Goal: Find specific page/section: Find specific page/section

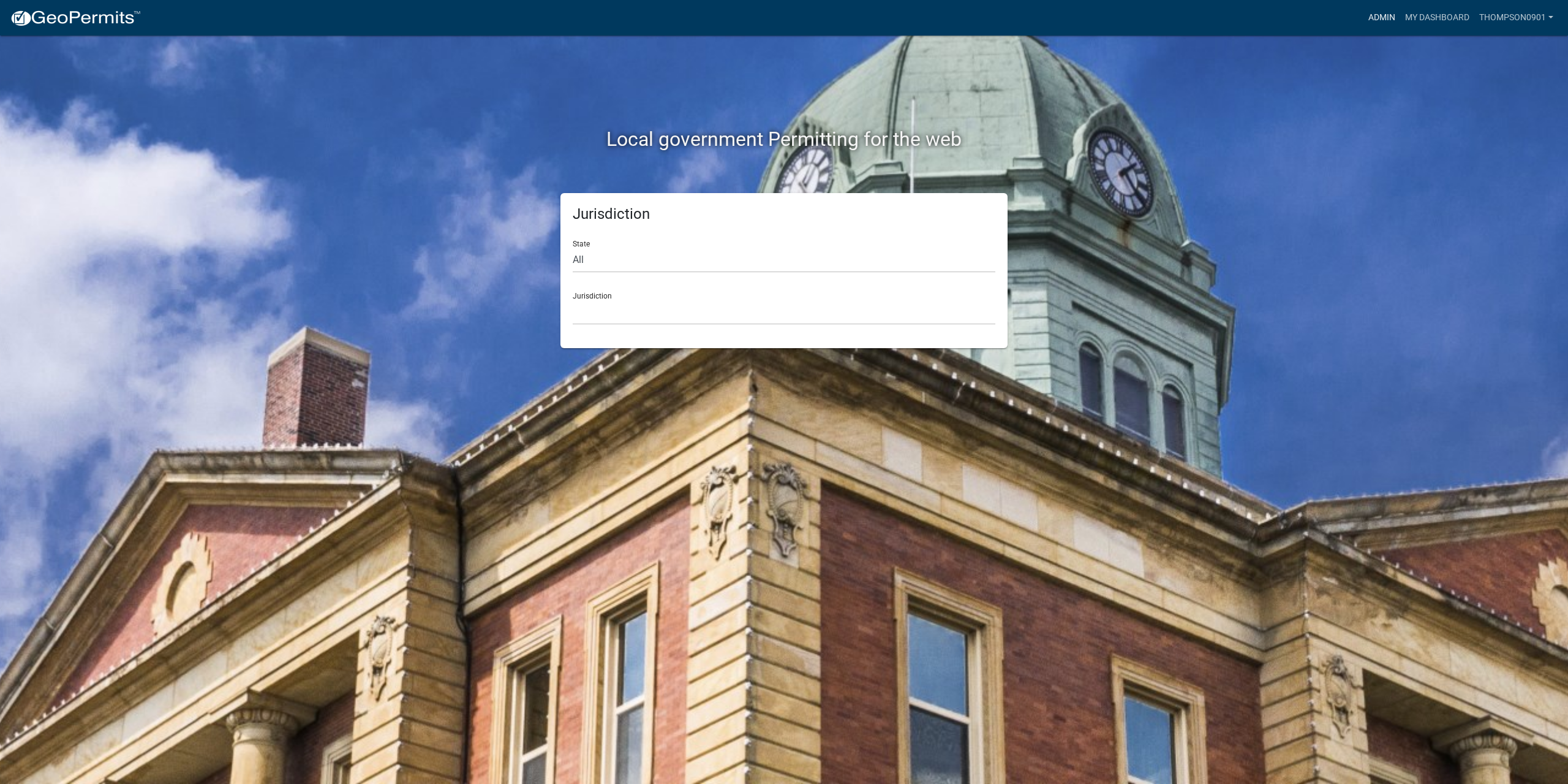
click at [1375, 23] on link "Admin" at bounding box center [1382, 18] width 37 height 23
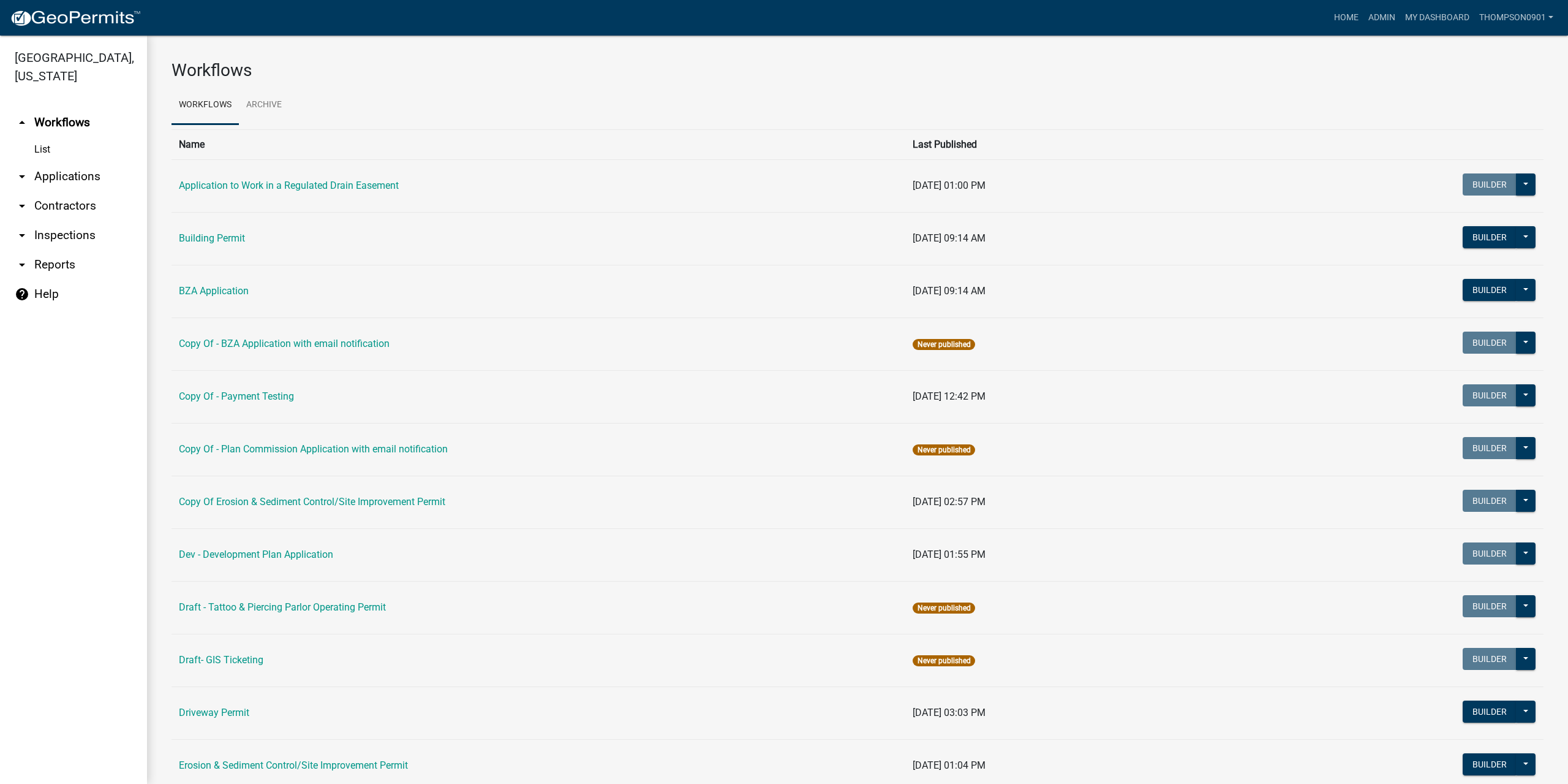
click at [94, 161] on link "arrow_drop_down Applications" at bounding box center [74, 176] width 147 height 30
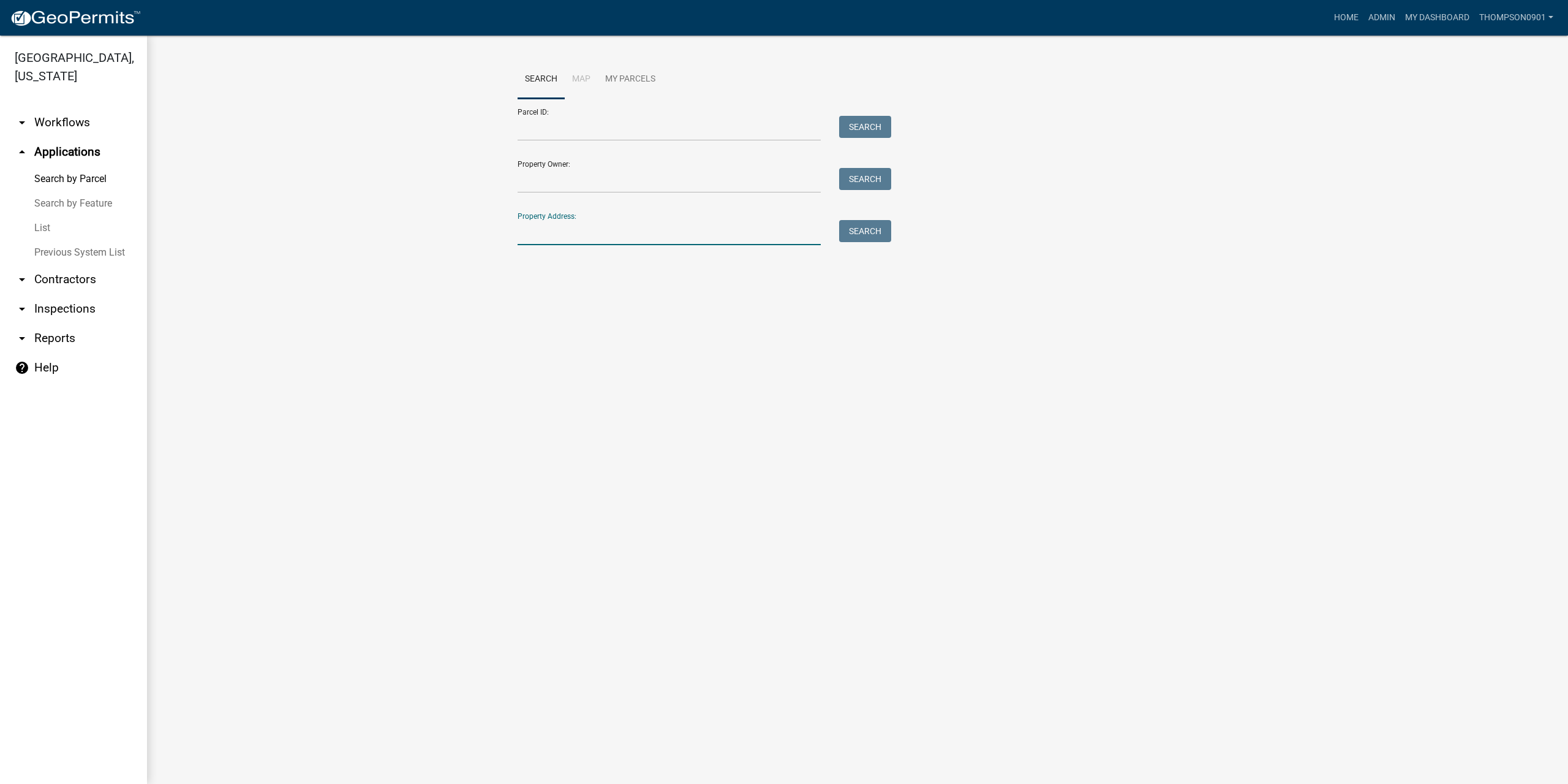
drag, startPoint x: 691, startPoint y: 229, endPoint x: 697, endPoint y: 232, distance: 6.7
click at [691, 229] on input "Property Address:" at bounding box center [669, 232] width 303 height 25
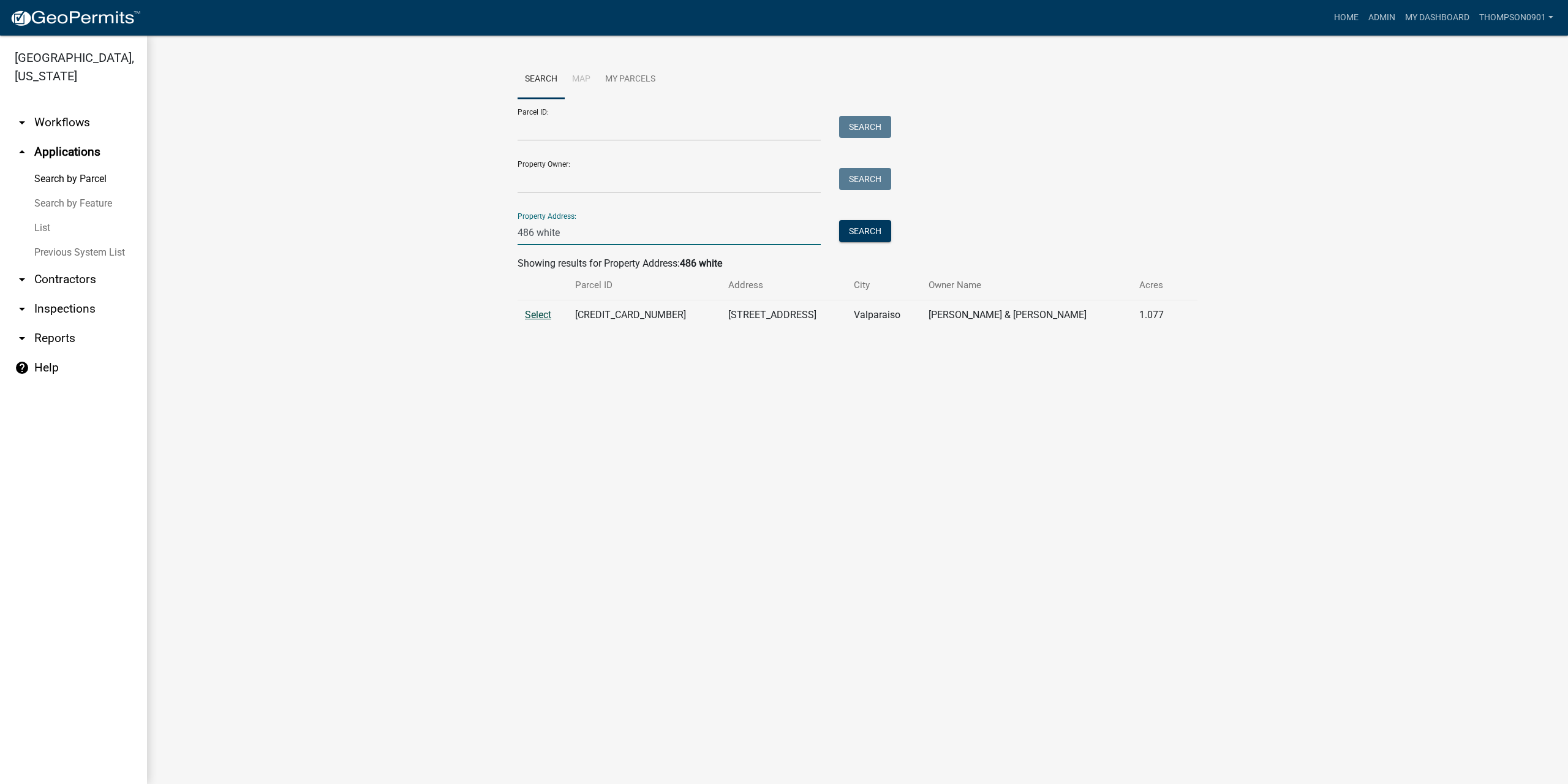
type input "486 white"
click at [535, 315] on span "Select" at bounding box center [537, 314] width 26 height 11
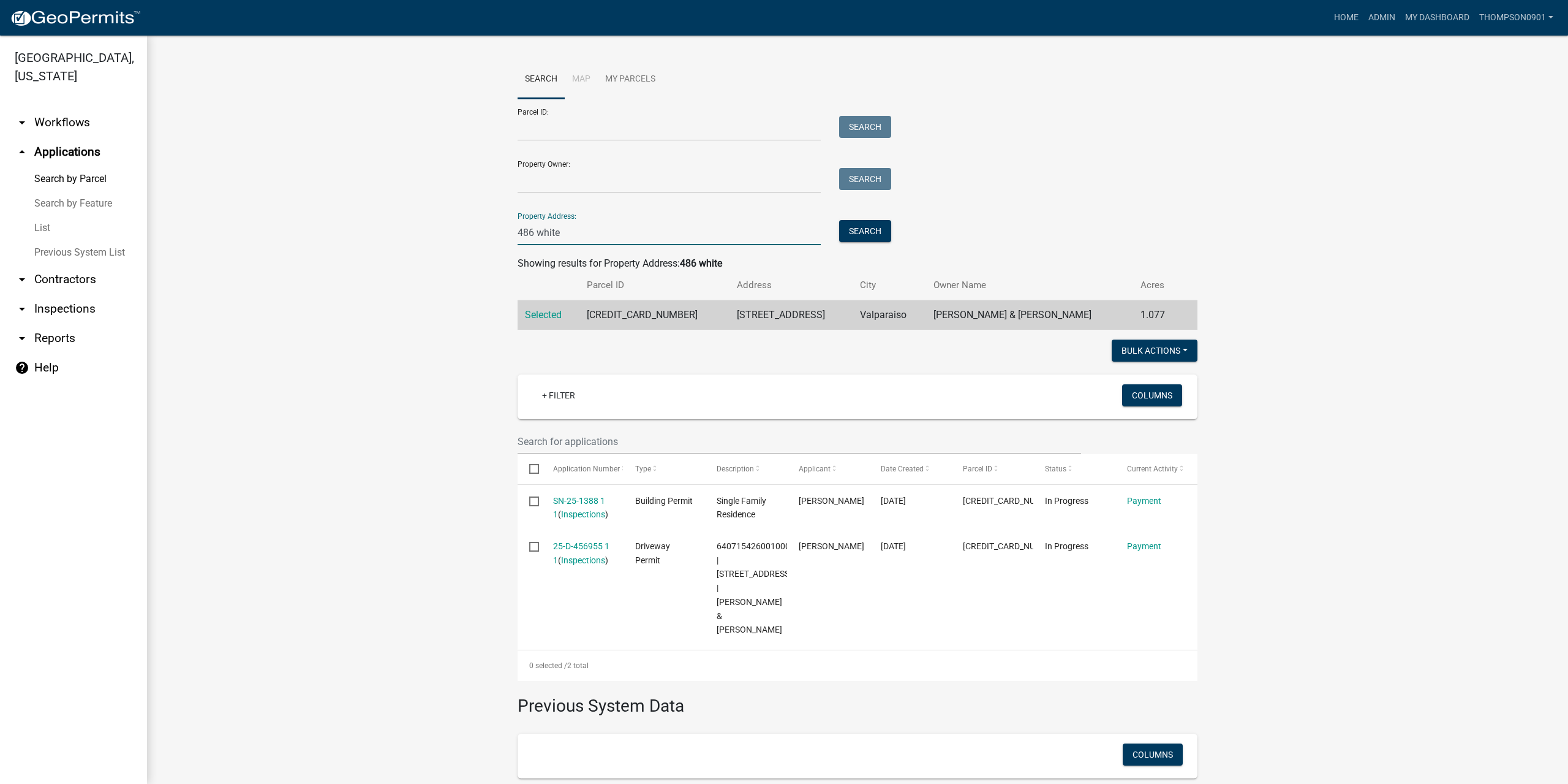
drag, startPoint x: 571, startPoint y: 232, endPoint x: 337, endPoint y: 229, distance: 234.0
click at [341, 229] on wm-workflow-application-search-view "Search Map My Parcels Parcel ID: Search Property Owner: Search Property Address…" at bounding box center [857, 483] width 1372 height 846
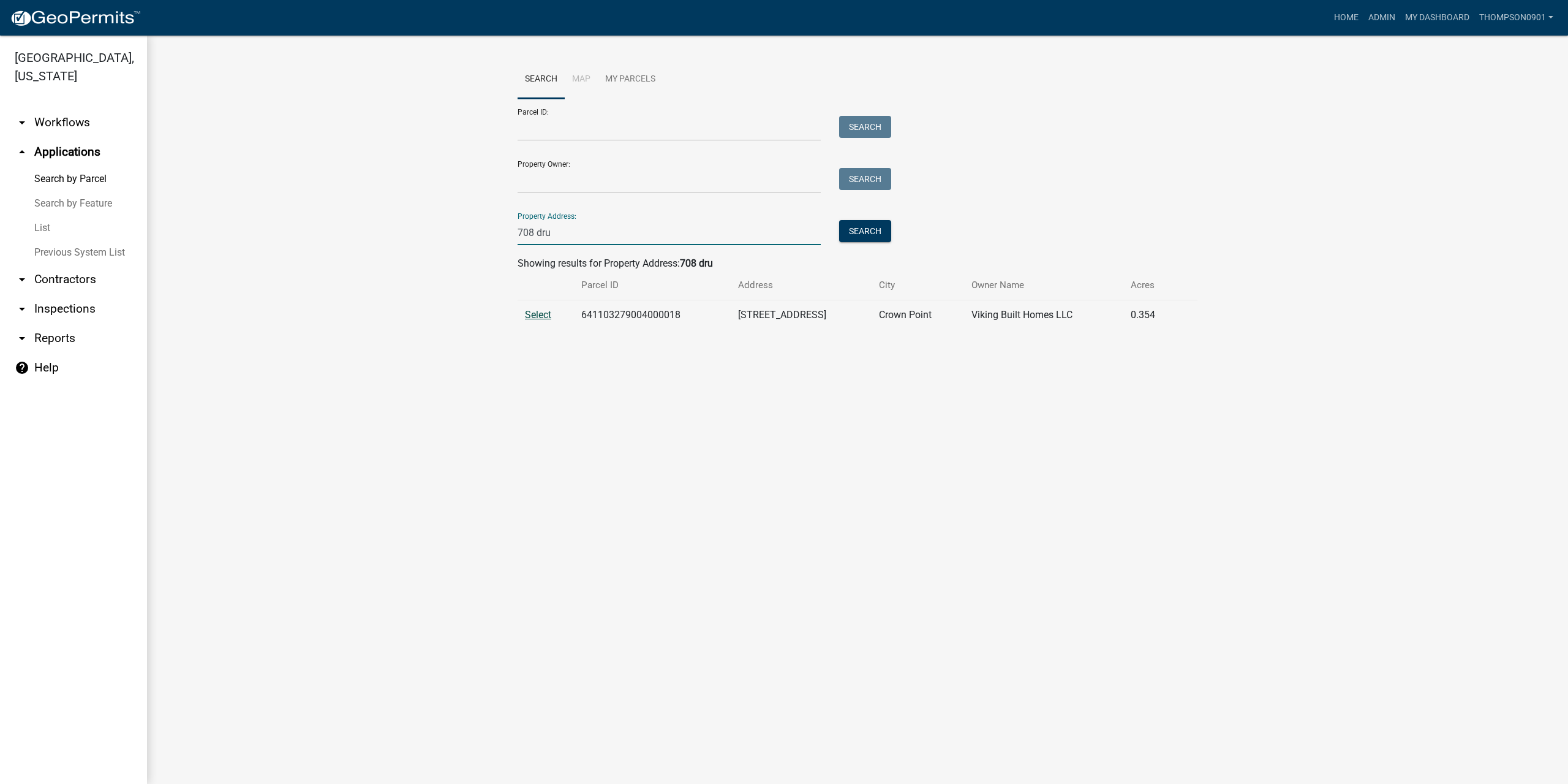
type input "708 dru"
click at [544, 312] on span "Select" at bounding box center [537, 314] width 26 height 11
